Goal: Task Accomplishment & Management: Use online tool/utility

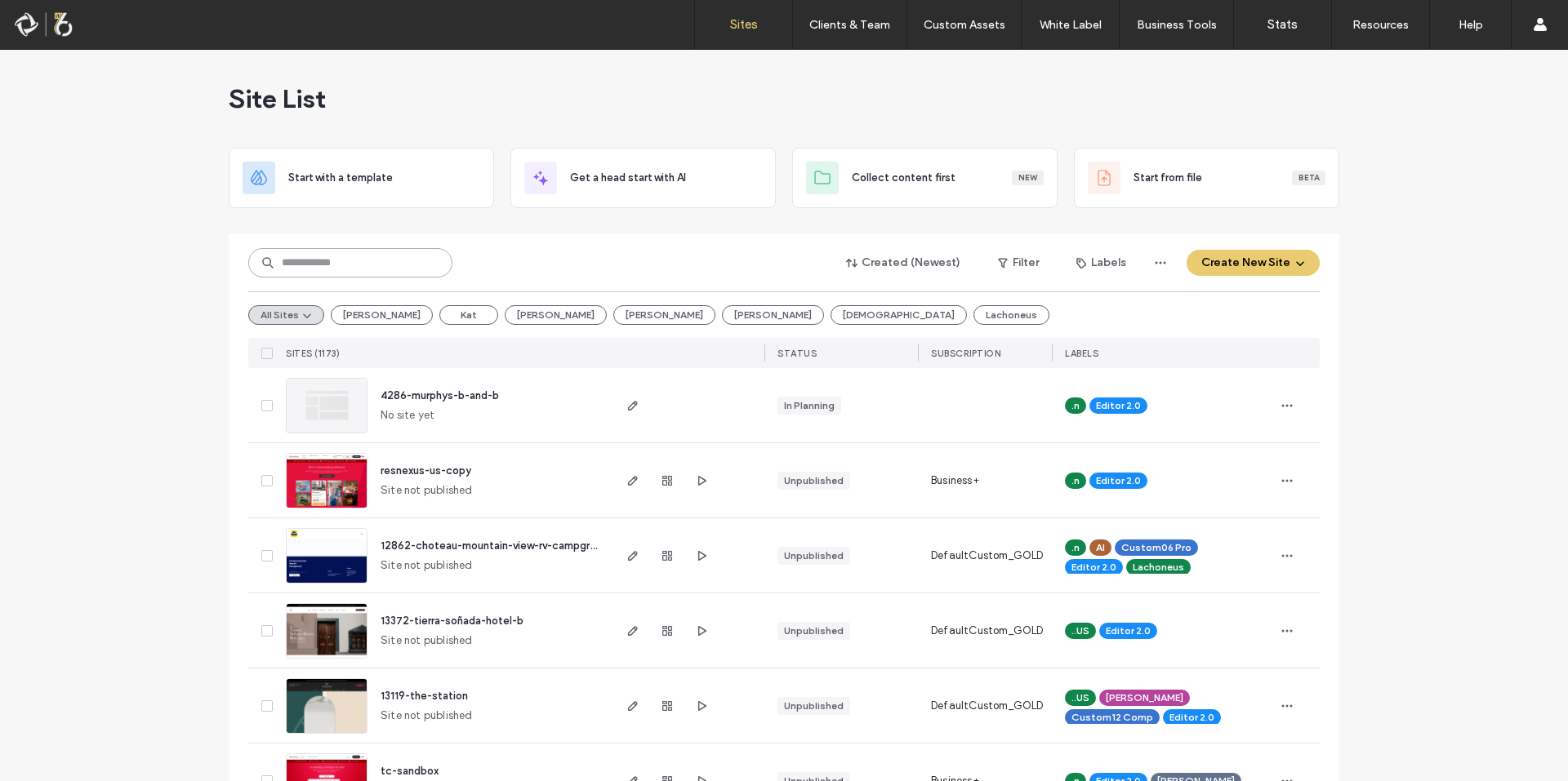
click at [349, 276] on input at bounding box center [350, 263] width 204 height 29
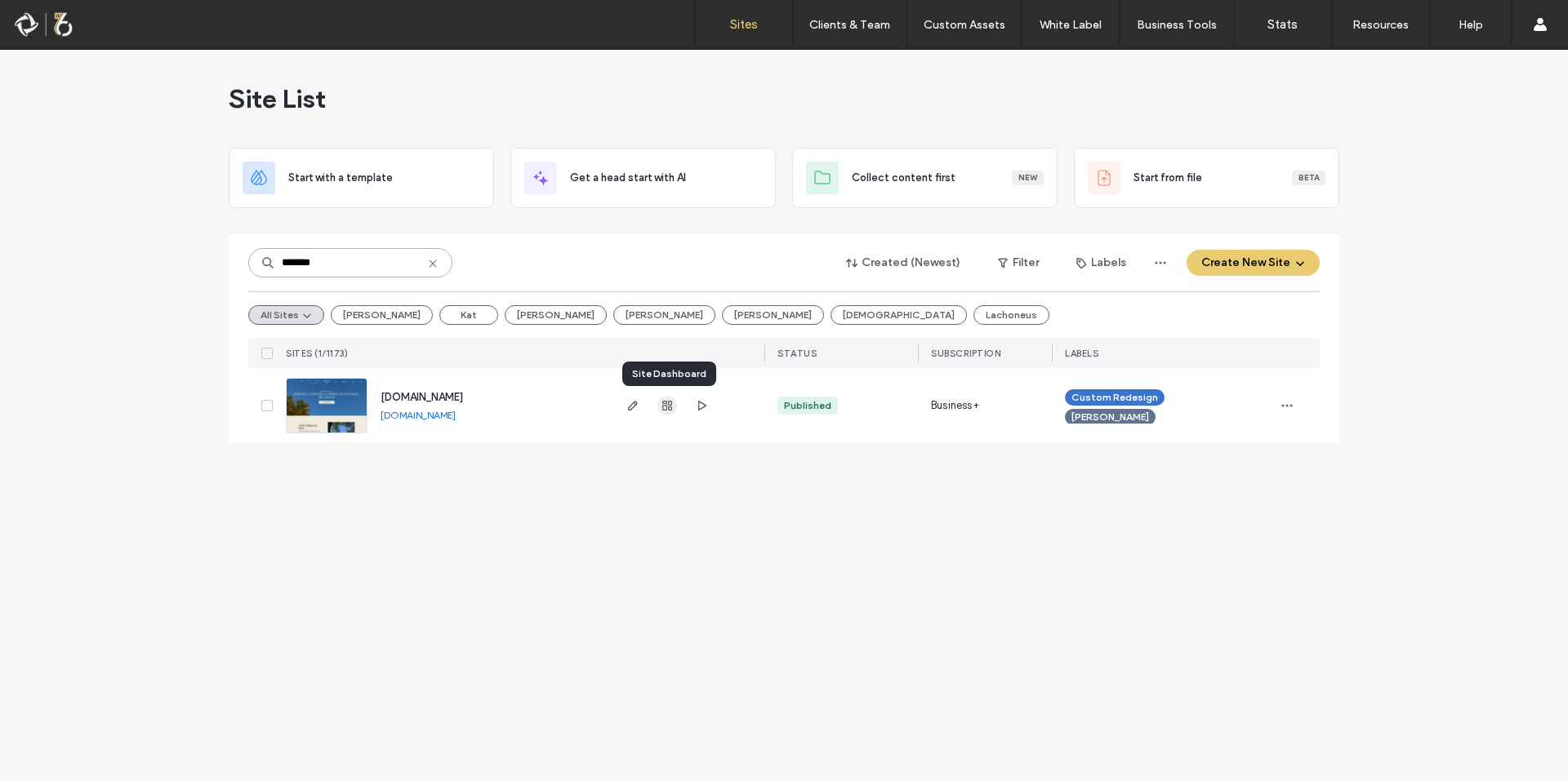
type input "*******"
click at [666, 403] on use "button" at bounding box center [666, 405] width 10 height 10
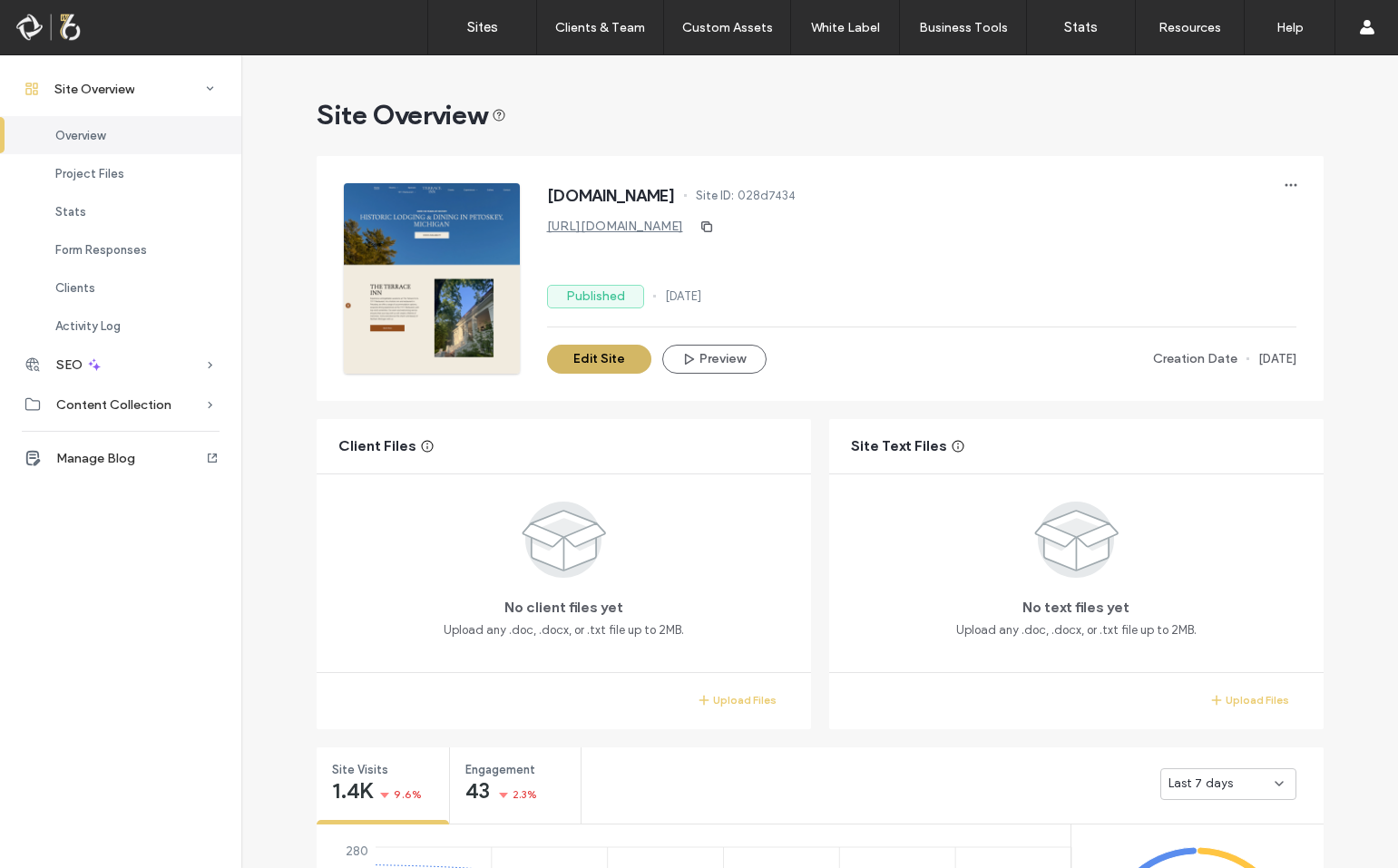
click at [586, 356] on button "Edit Site" at bounding box center [599, 359] width 105 height 29
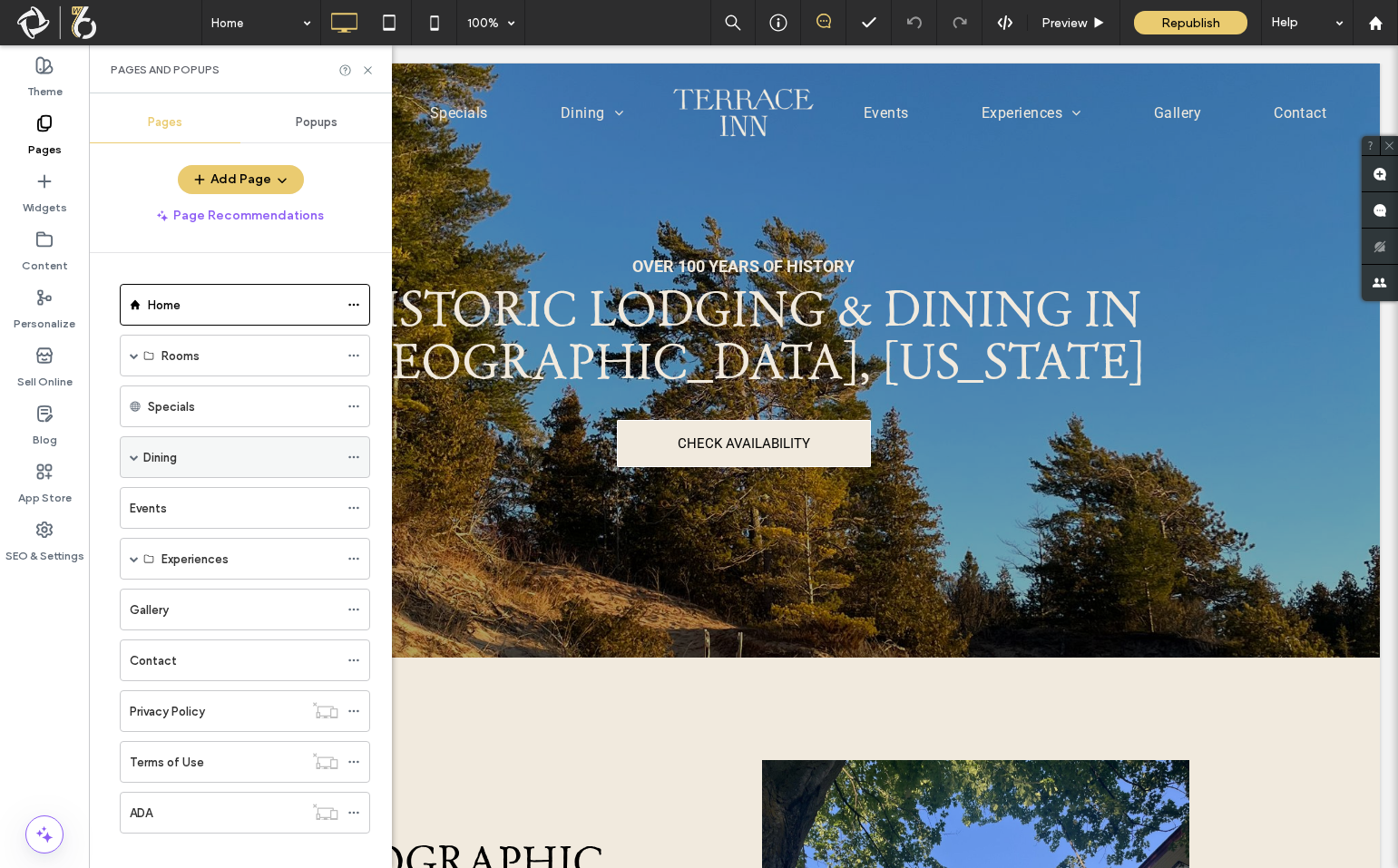
click at [134, 458] on span at bounding box center [133, 457] width 9 height 9
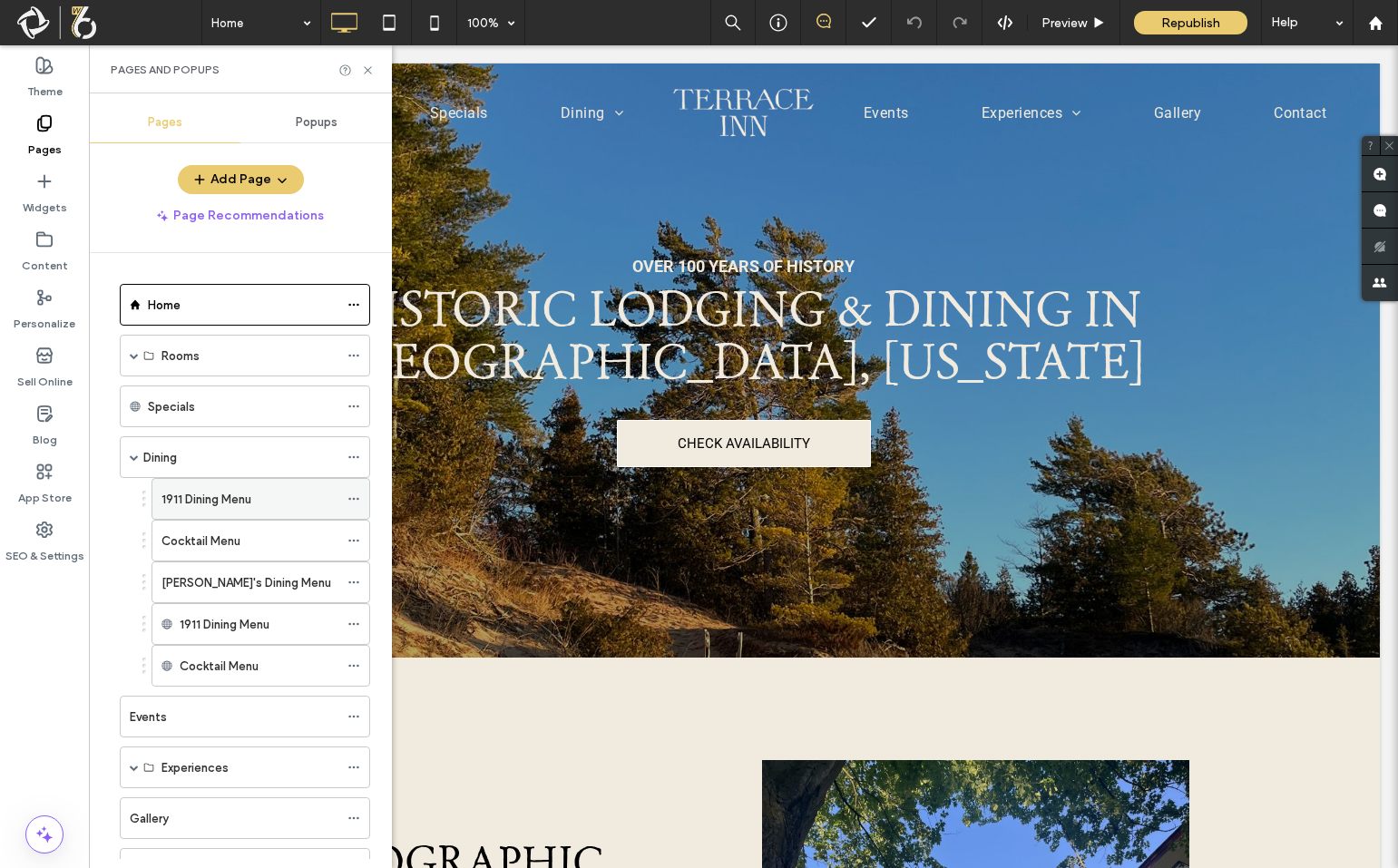
click at [210, 506] on label "1911 Dining Menu" at bounding box center [206, 499] width 90 height 32
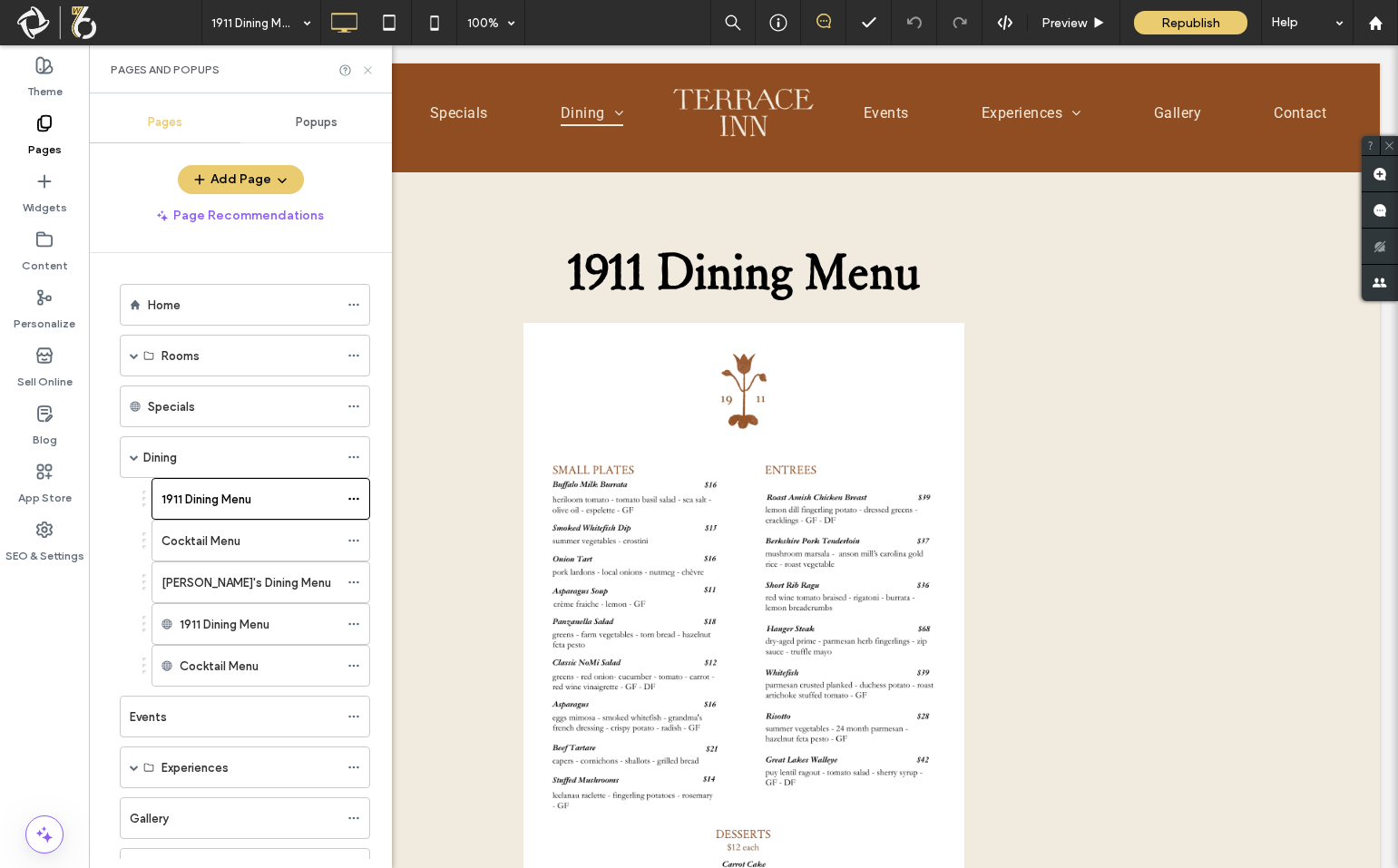
click at [368, 74] on icon at bounding box center [368, 70] width 13 height 13
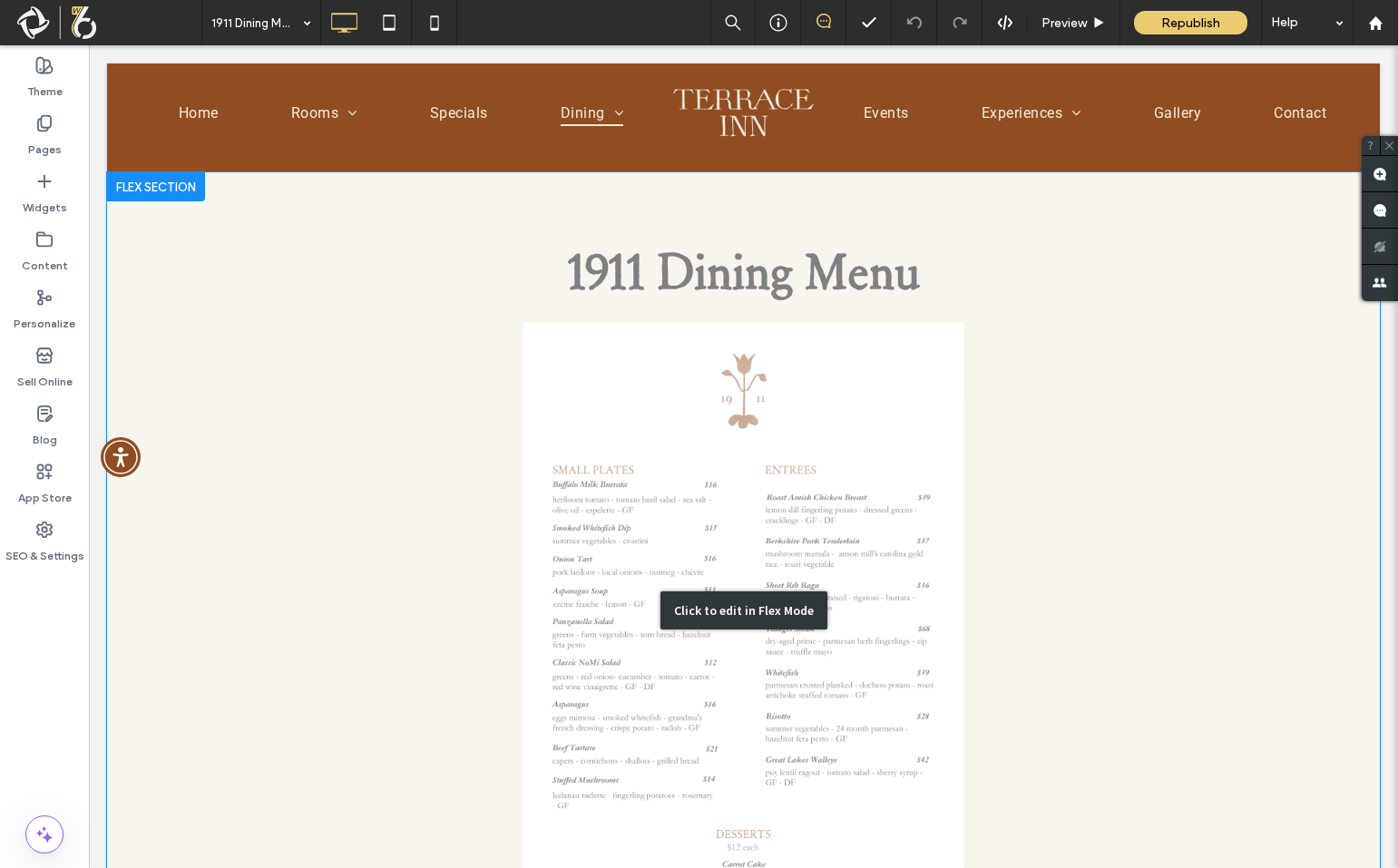
click at [749, 485] on div "Click to edit in Flex Mode" at bounding box center [744, 611] width 1273 height 877
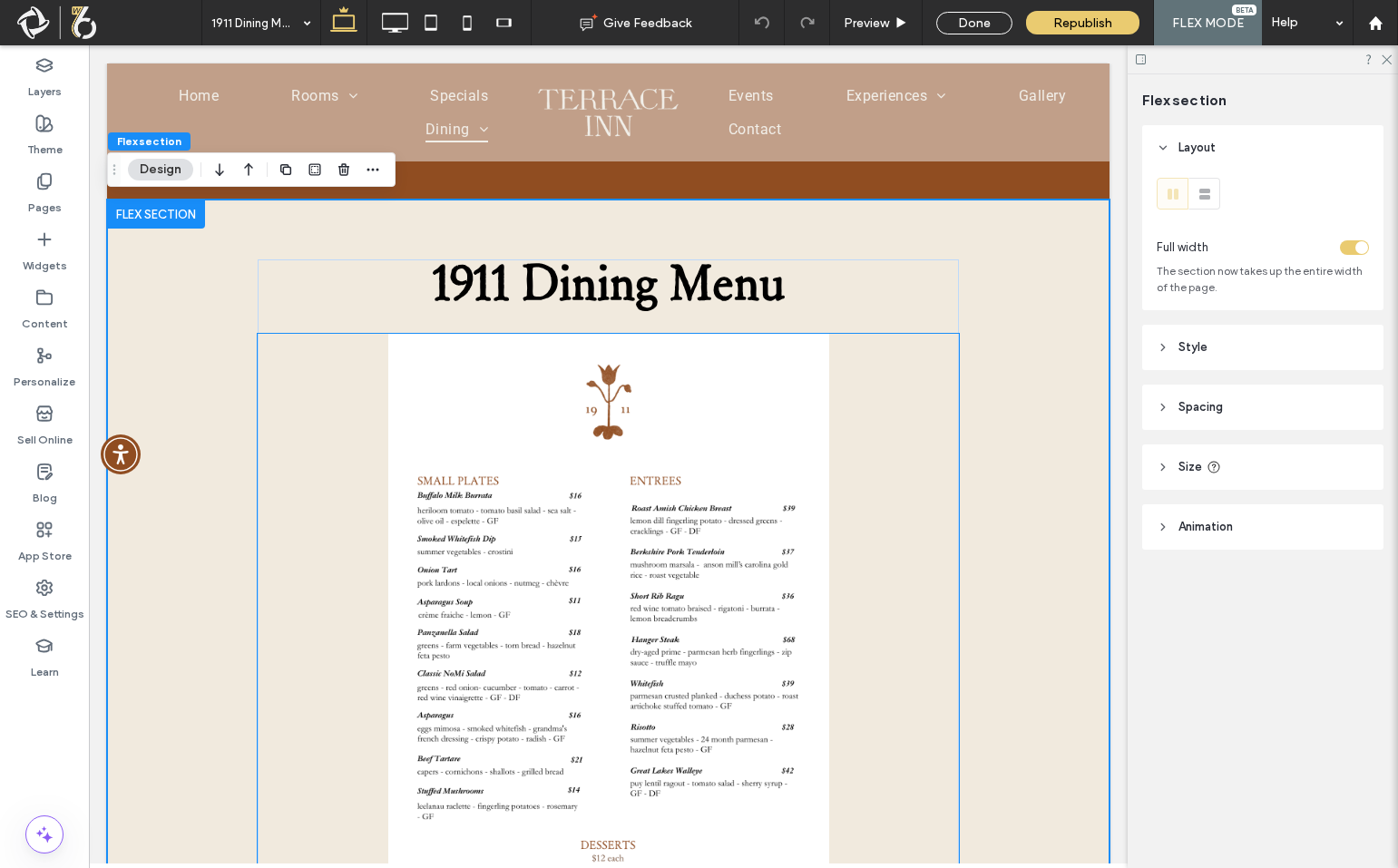
click at [749, 485] on link at bounding box center [608, 697] width 702 height 726
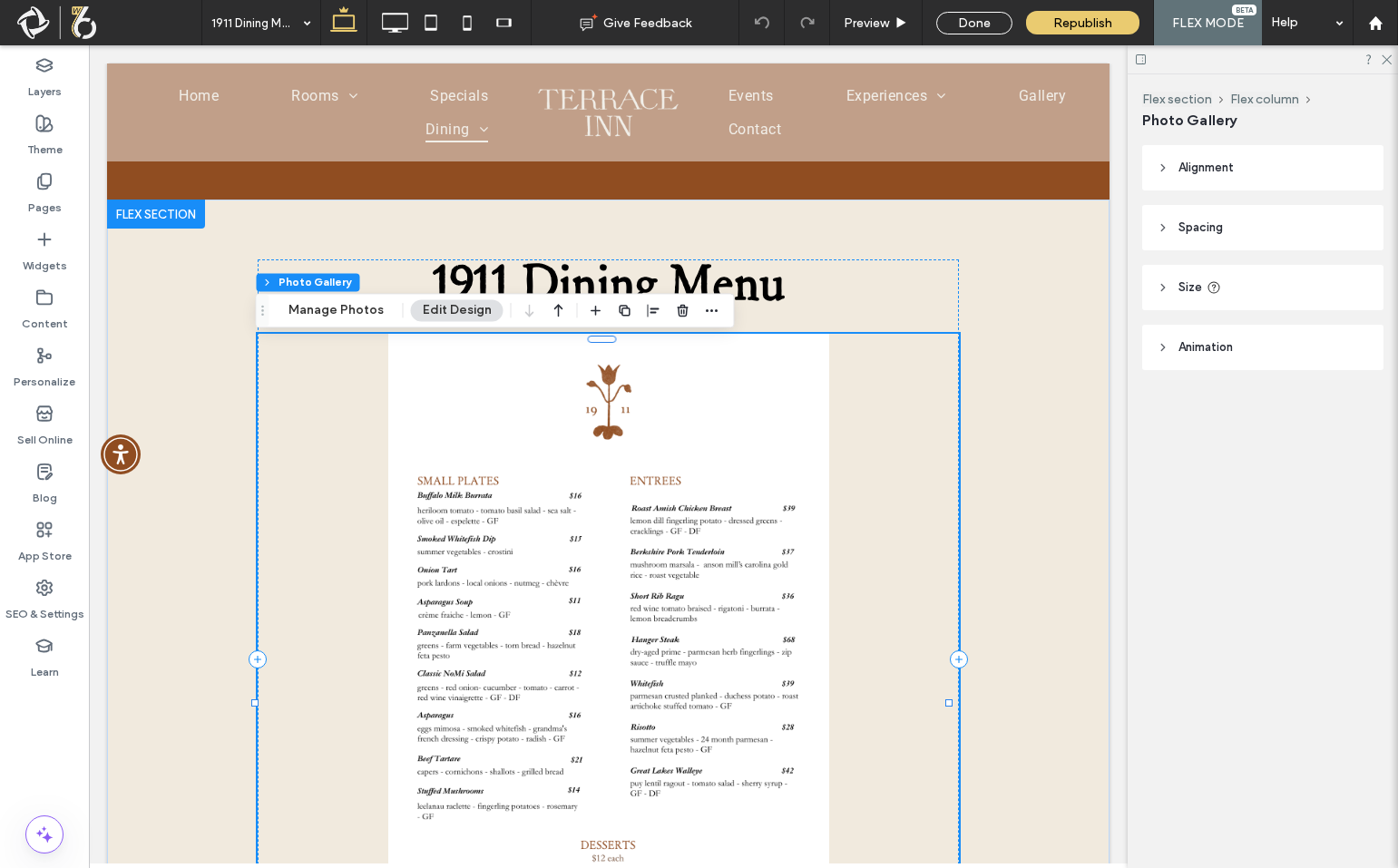
click at [749, 485] on link at bounding box center [608, 697] width 702 height 726
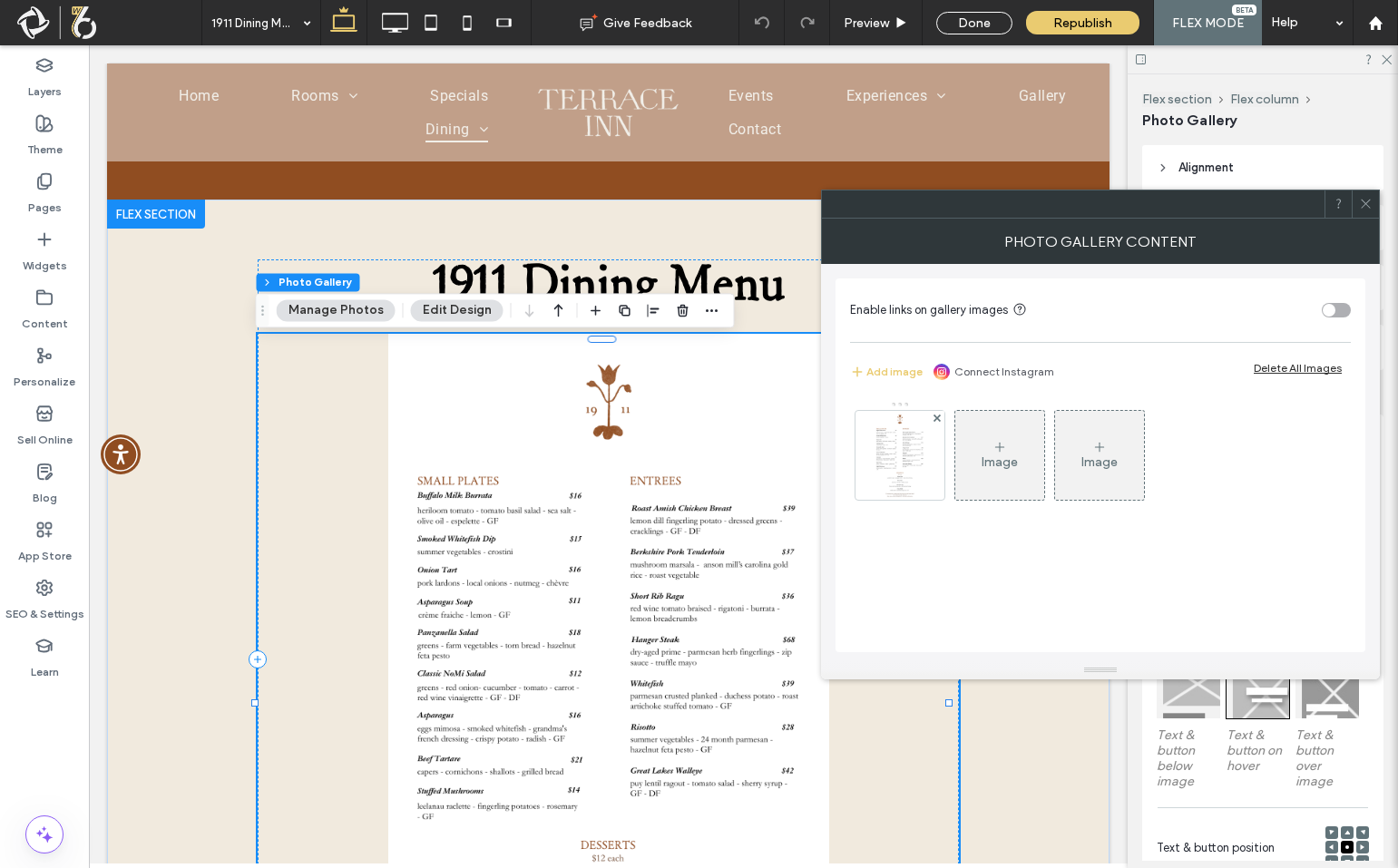
click at [1072, 267] on div "Enable links on gallery images Add image Connect Instagram Delete All Images Im…" at bounding box center [1100, 463] width 530 height 398
click at [905, 475] on img at bounding box center [900, 455] width 54 height 89
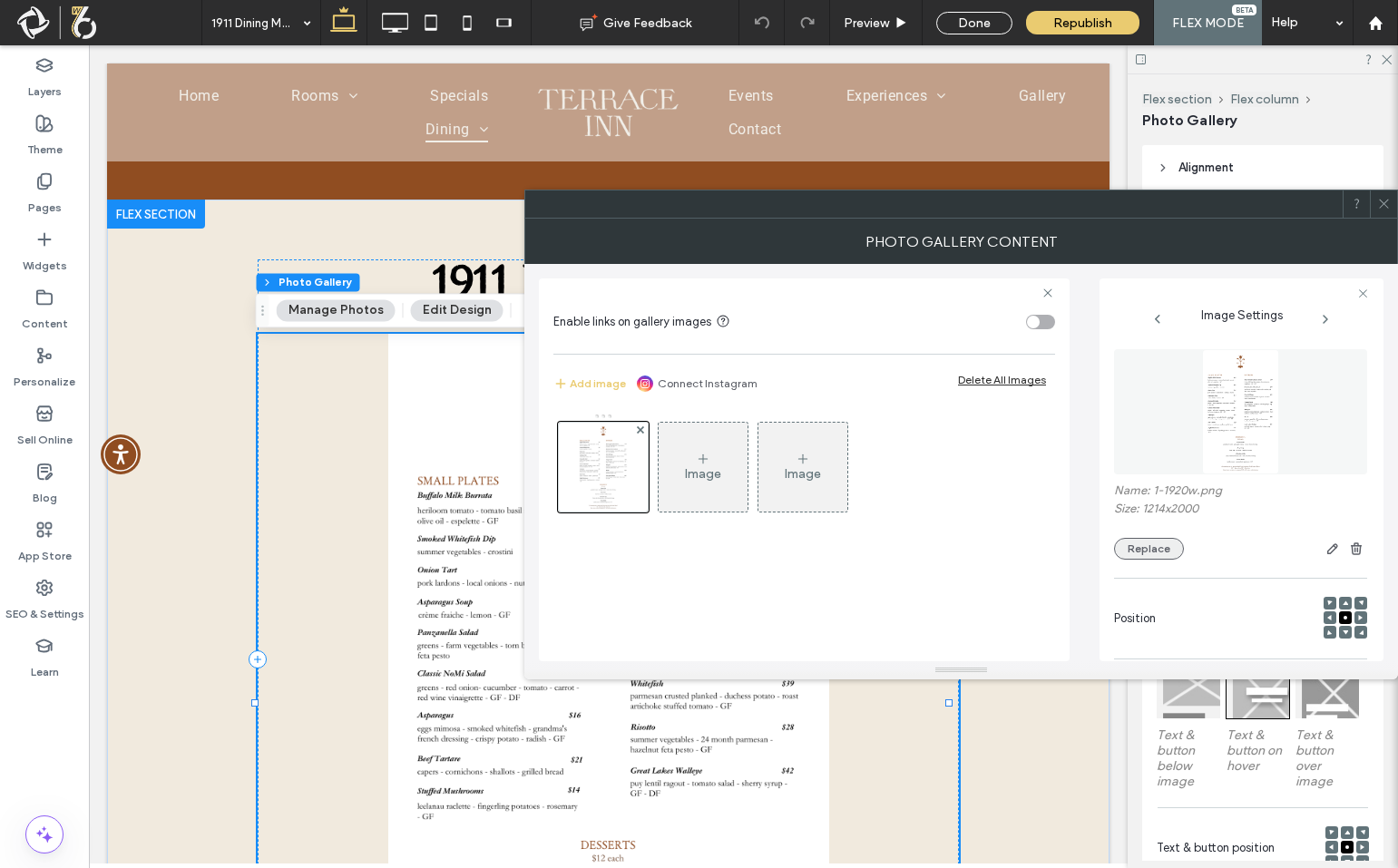
click at [1145, 546] on button "Replace" at bounding box center [1148, 548] width 70 height 22
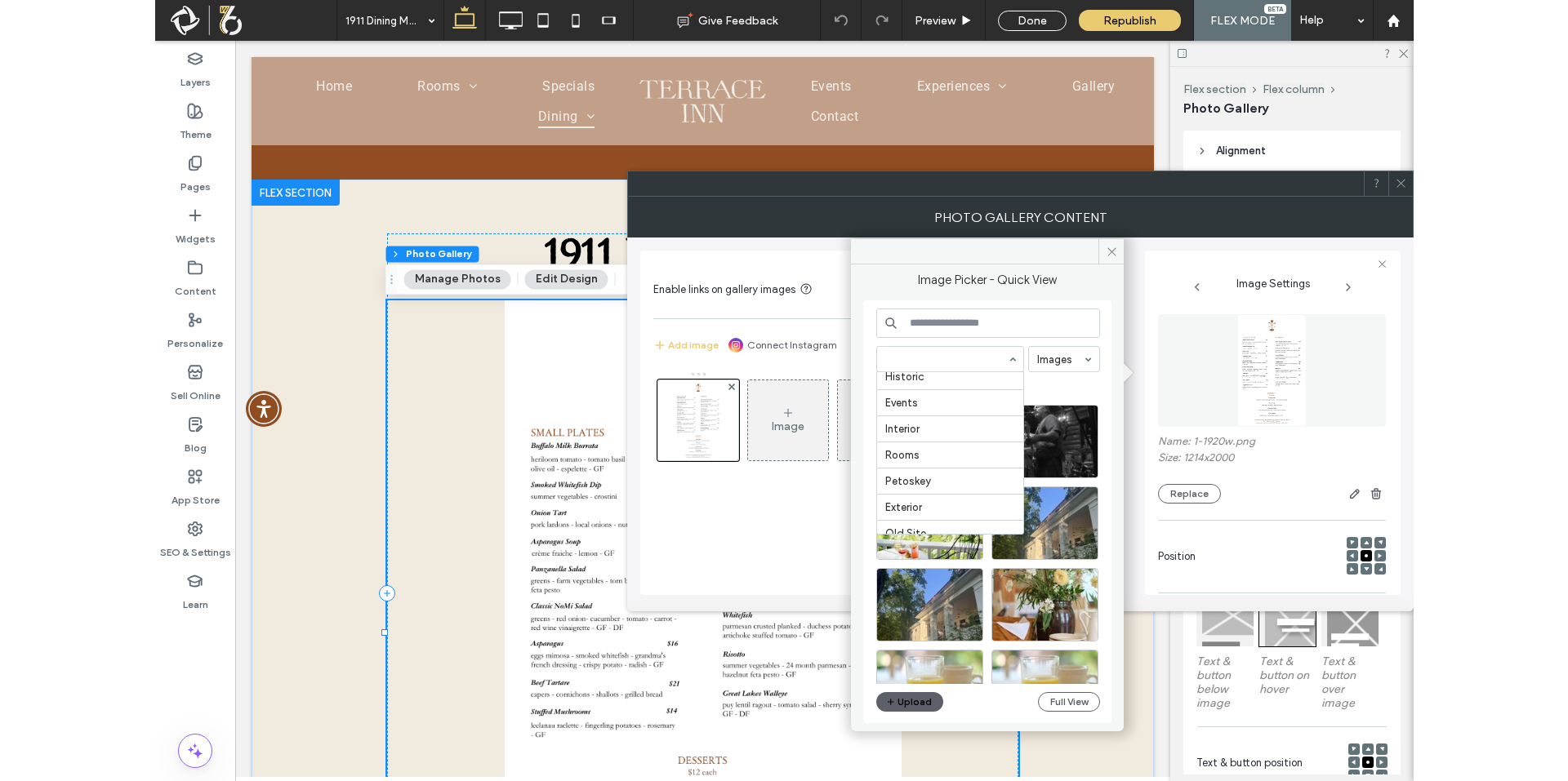
scroll to position [282, 0]
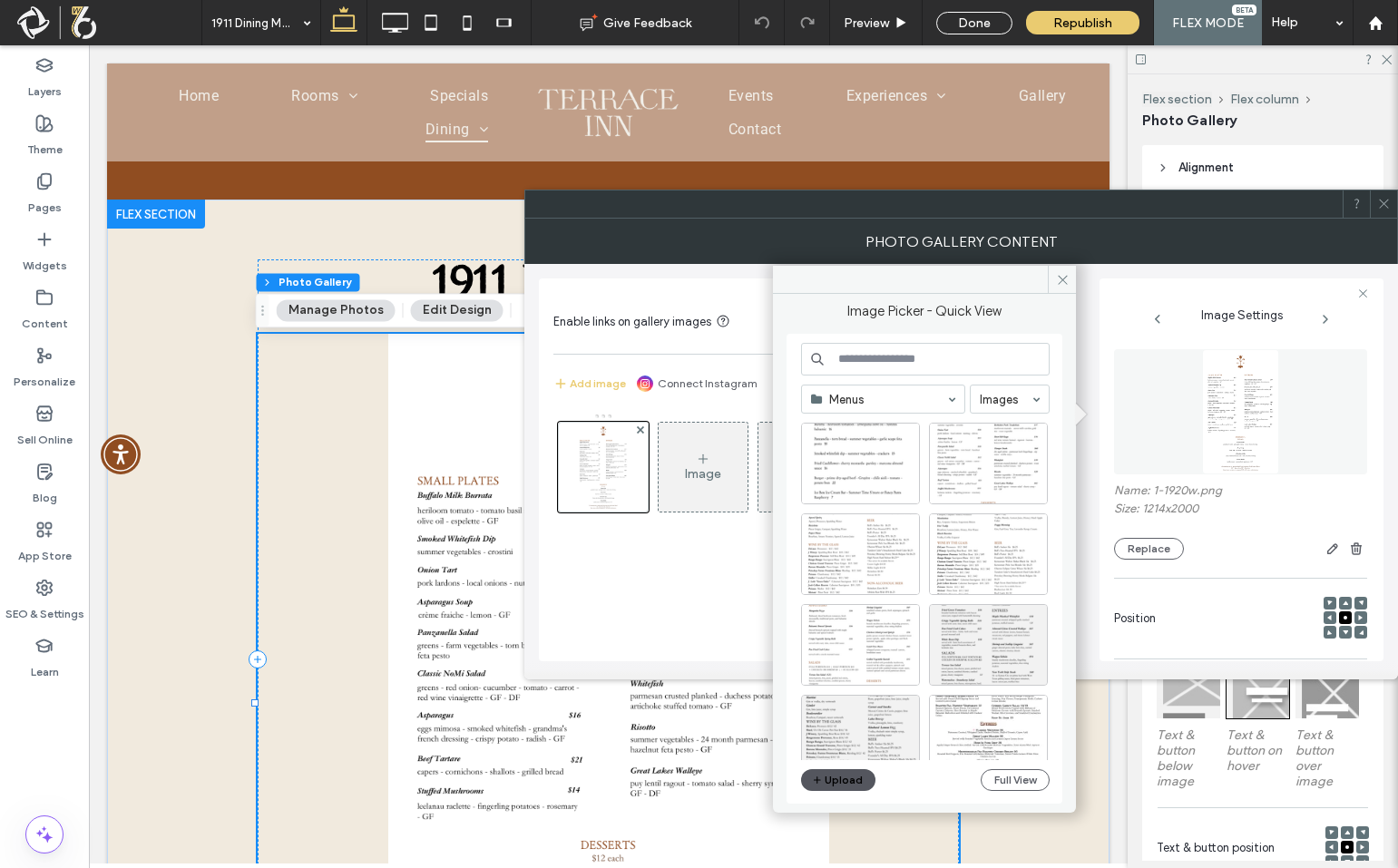
click at [832, 785] on button "Upload" at bounding box center [837, 780] width 74 height 22
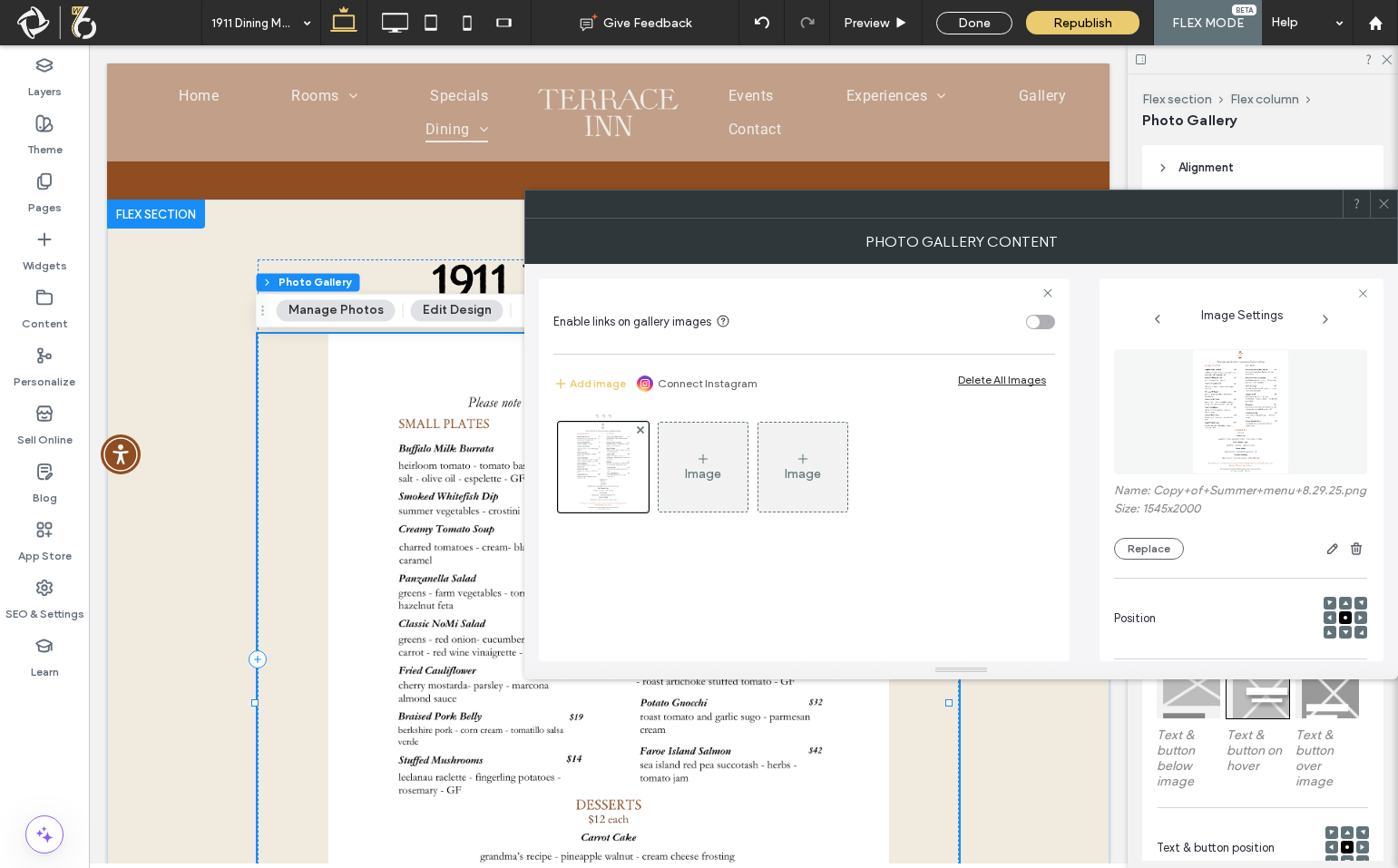
click at [1237, 502] on label "Name: Copy+of+Summer+menu+8.29.25.png" at bounding box center [1241, 493] width 253 height 18
click at [1377, 213] on span at bounding box center [1384, 204] width 13 height 27
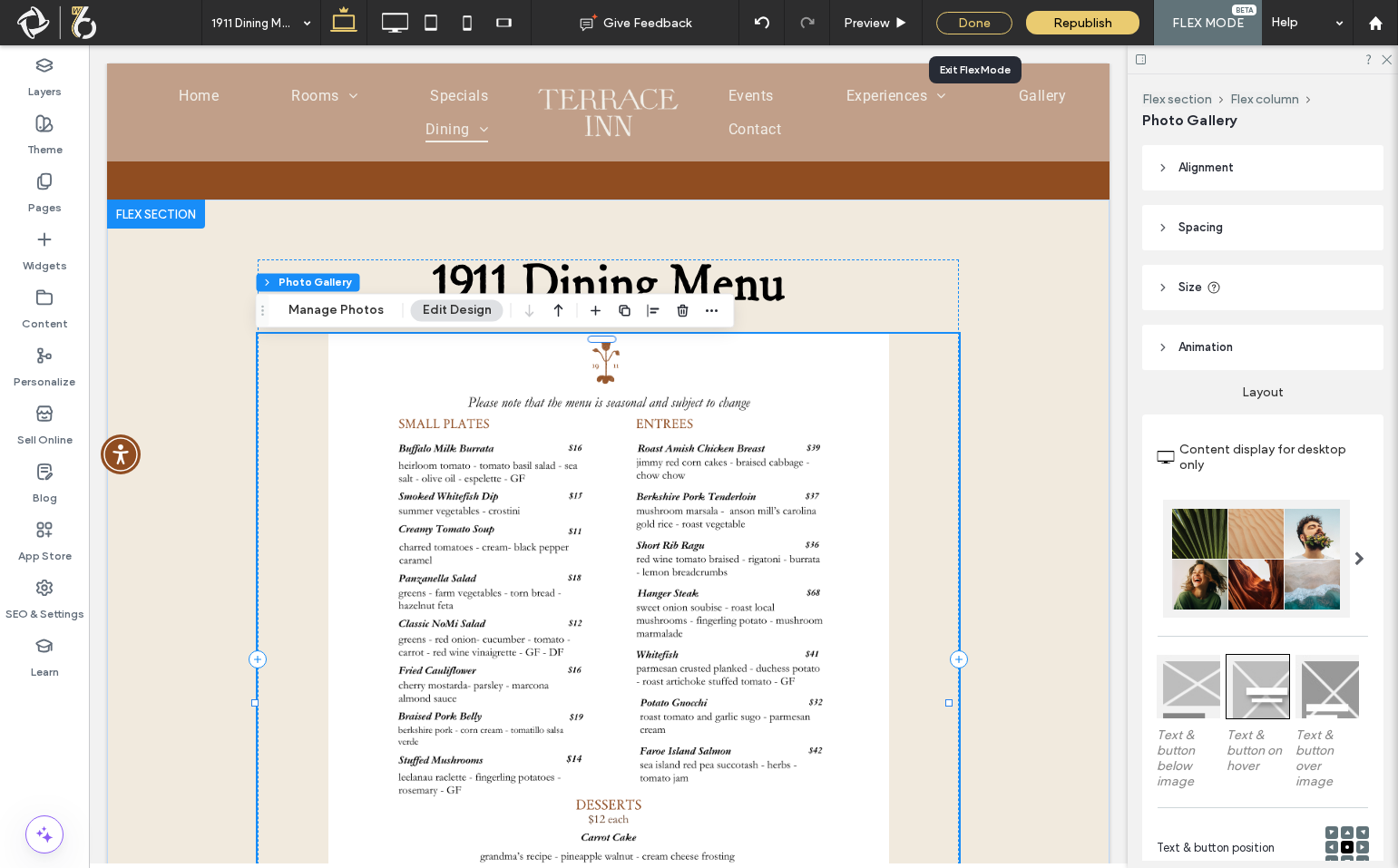
click at [973, 24] on div "Done" at bounding box center [974, 23] width 76 height 23
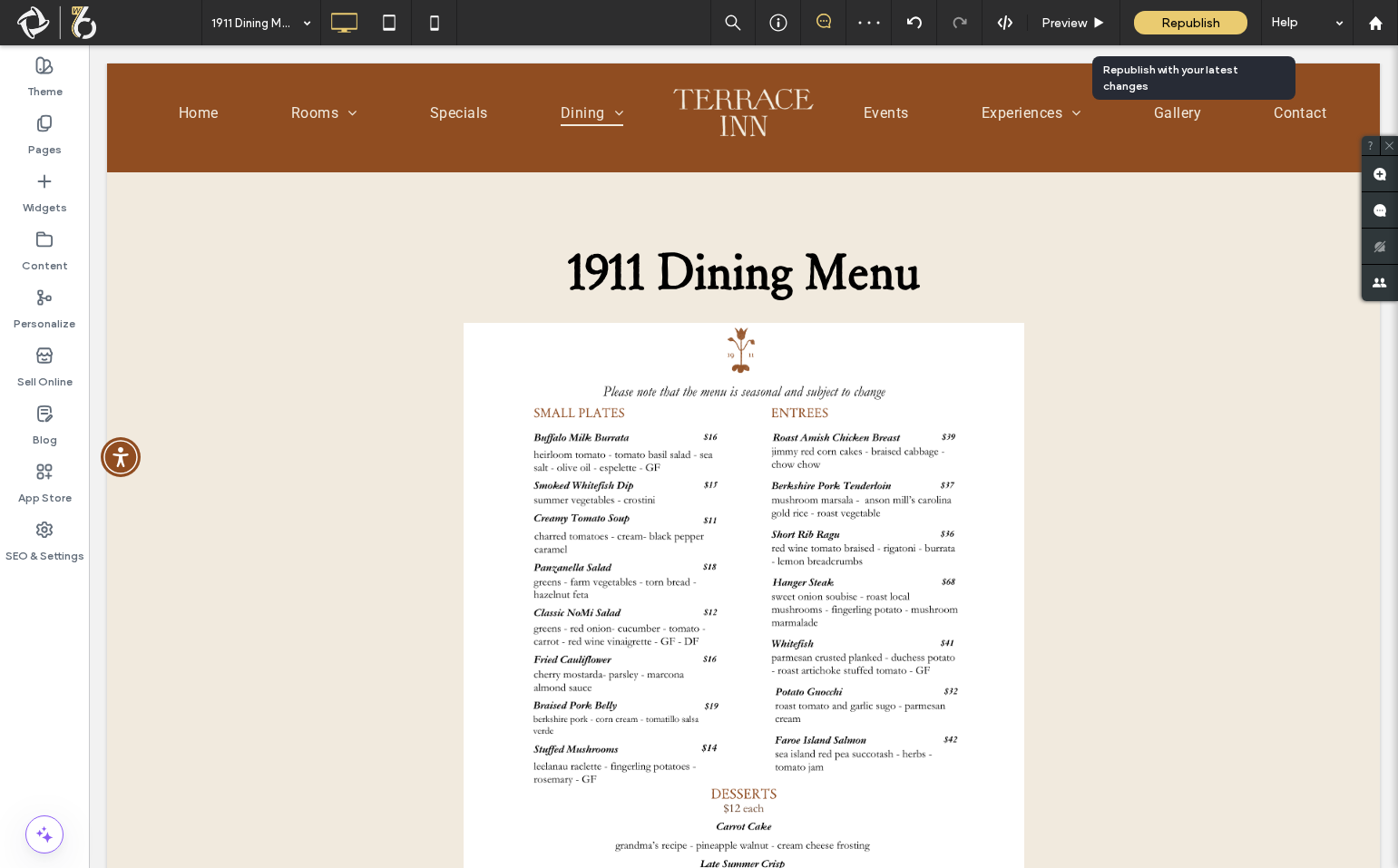
click at [1191, 26] on span "Republish" at bounding box center [1191, 23] width 59 height 15
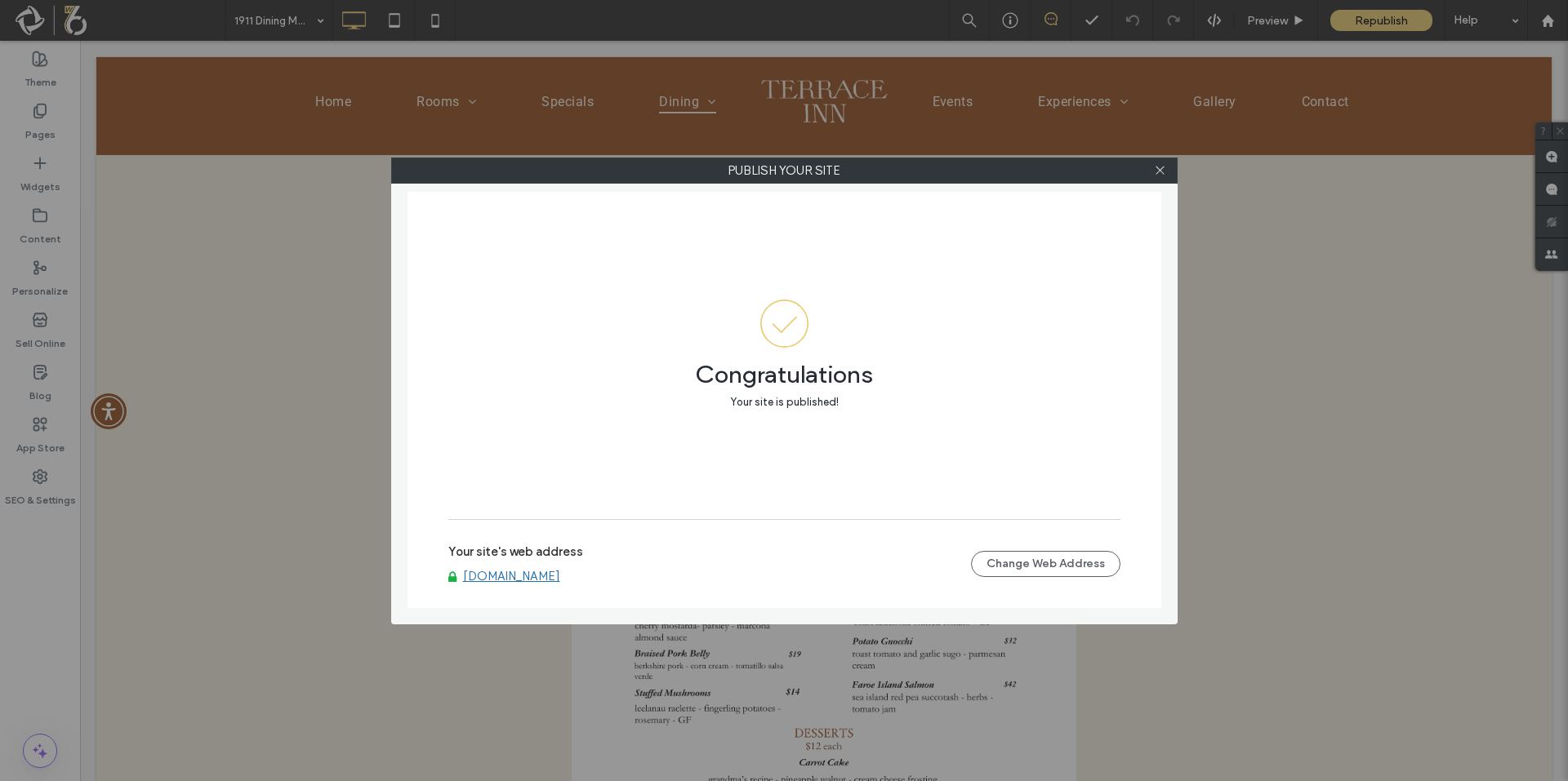
click at [1156, 167] on icon at bounding box center [1160, 170] width 12 height 12
